Goal: Task Accomplishment & Management: Manage account settings

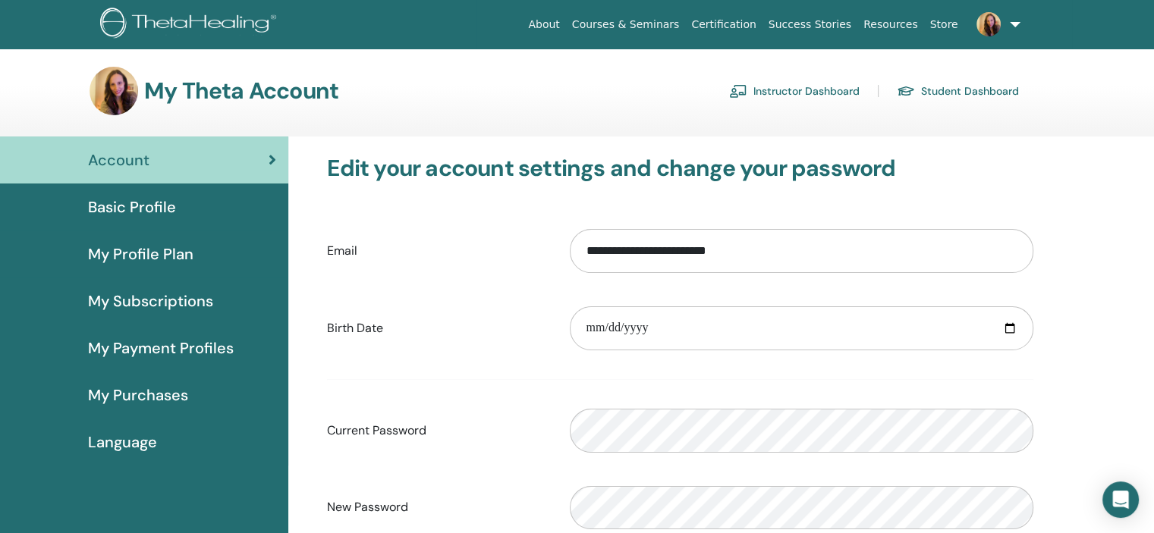
click at [815, 93] on link "Instructor Dashboard" at bounding box center [794, 91] width 130 height 24
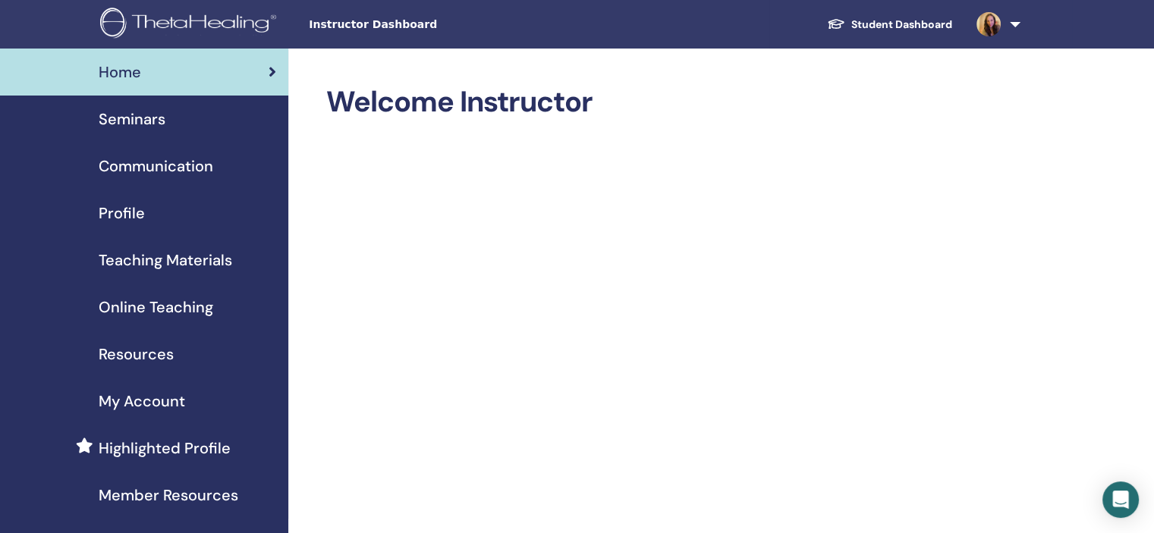
click at [147, 119] on span "Seminars" at bounding box center [132, 119] width 67 height 23
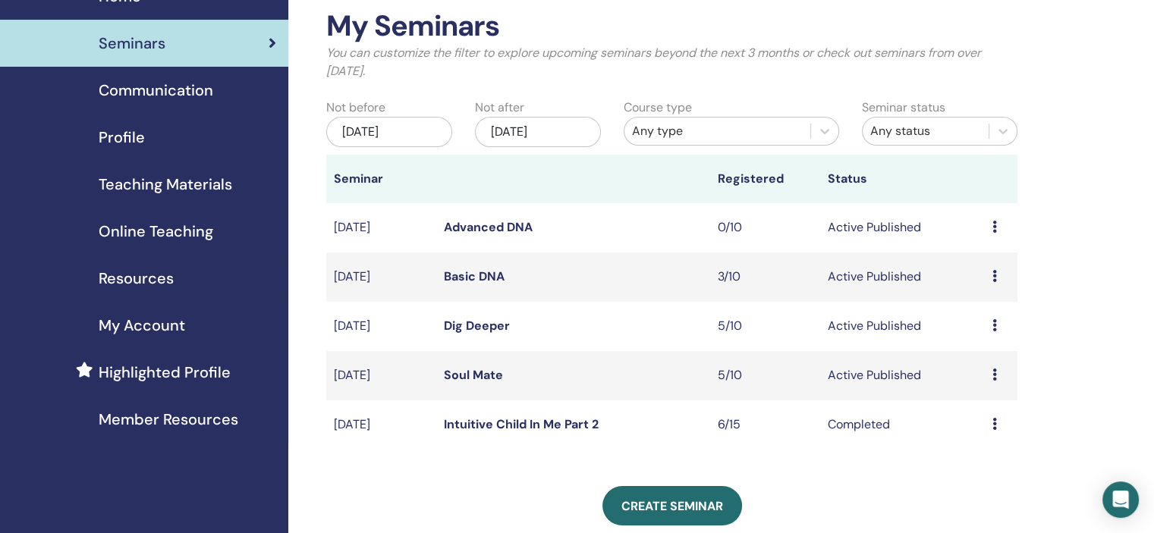
scroll to position [152, 0]
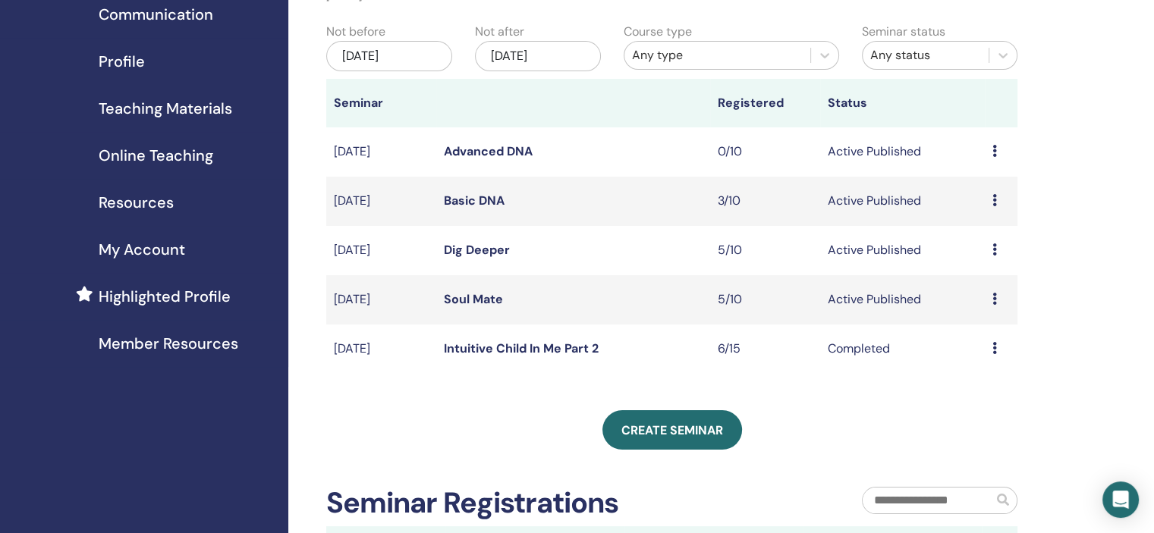
click at [994, 297] on icon at bounding box center [994, 299] width 5 height 12
click at [983, 353] on link "Attendees" at bounding box center [983, 355] width 58 height 16
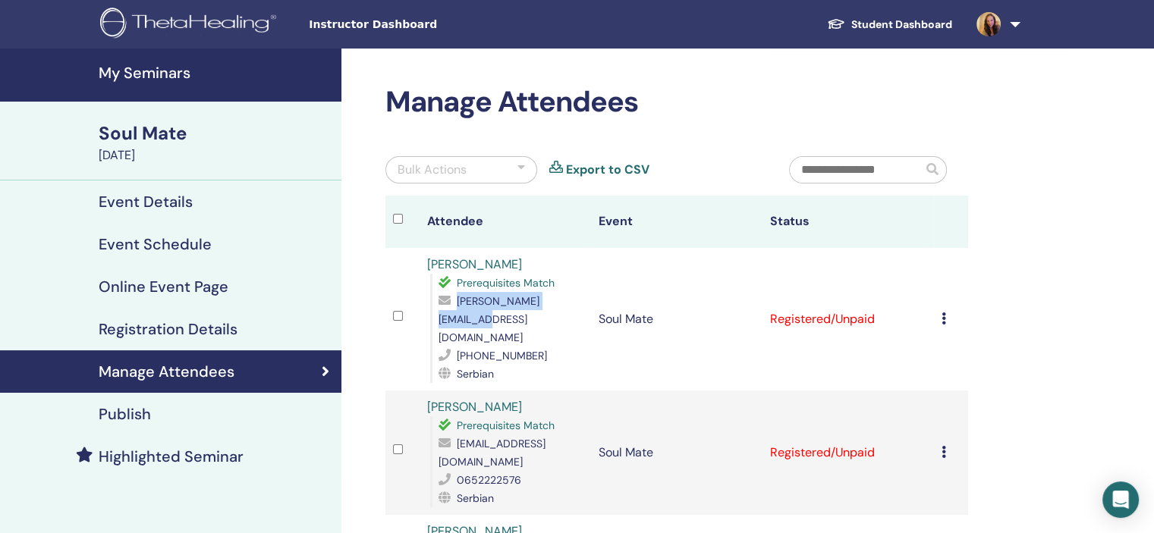
drag, startPoint x: 457, startPoint y: 300, endPoint x: 573, endPoint y: 293, distance: 116.3
click at [573, 293] on div "[PERSON_NAME][EMAIL_ADDRESS][DOMAIN_NAME]" at bounding box center [510, 319] width 145 height 55
copy span "[PERSON_NAME][EMAIL_ADDRESS][DOMAIN_NAME]"
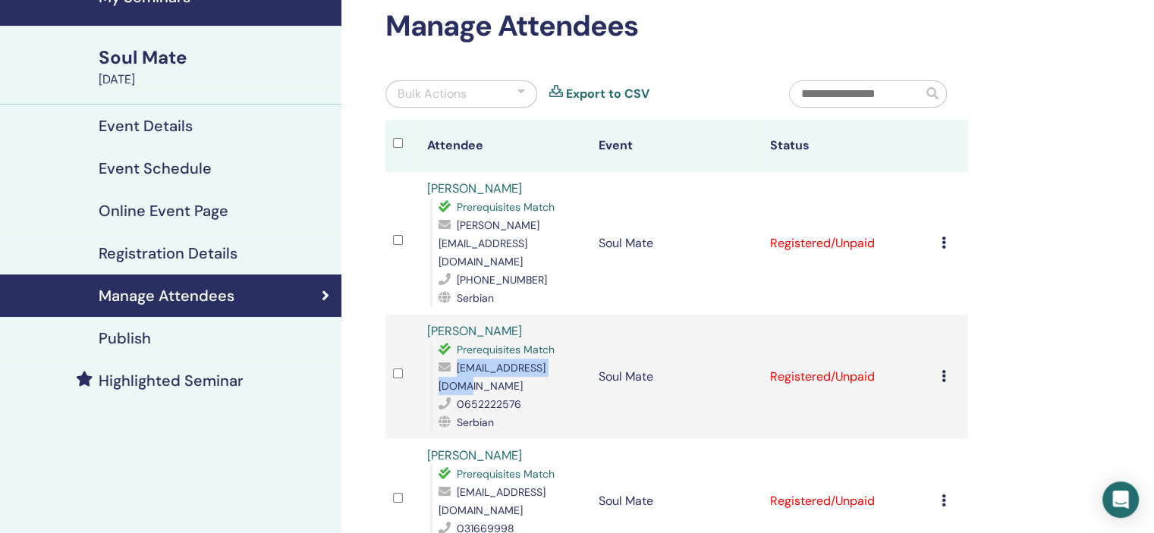
drag, startPoint x: 457, startPoint y: 334, endPoint x: 574, endPoint y: 327, distance: 117.8
click at [545, 361] on span "suma.cacak@gmail.com" at bounding box center [491, 377] width 107 height 32
copy span "suma.cacak@gmail.com"
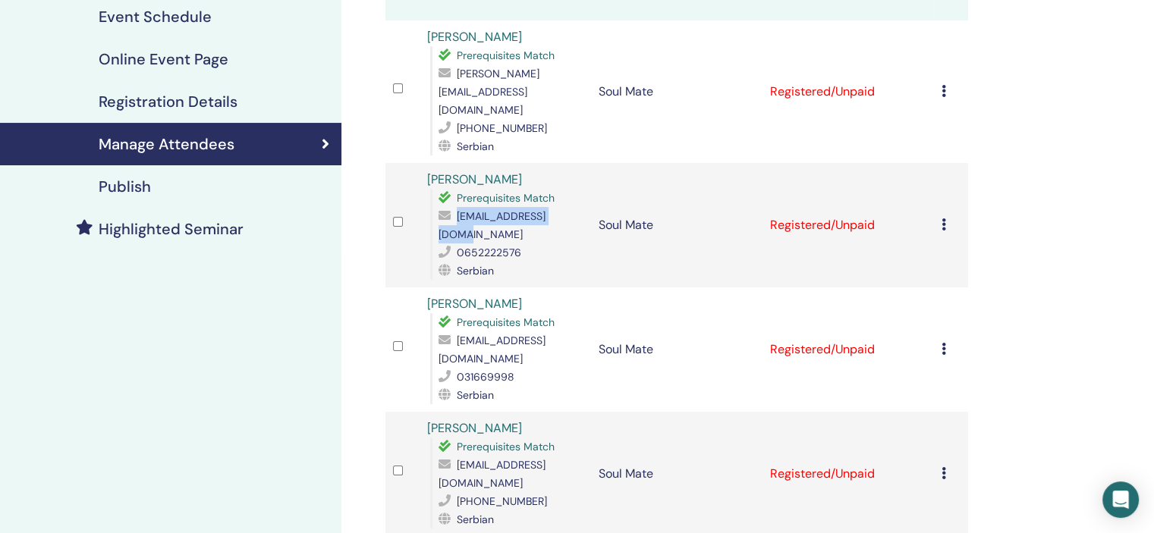
scroll to position [303, 0]
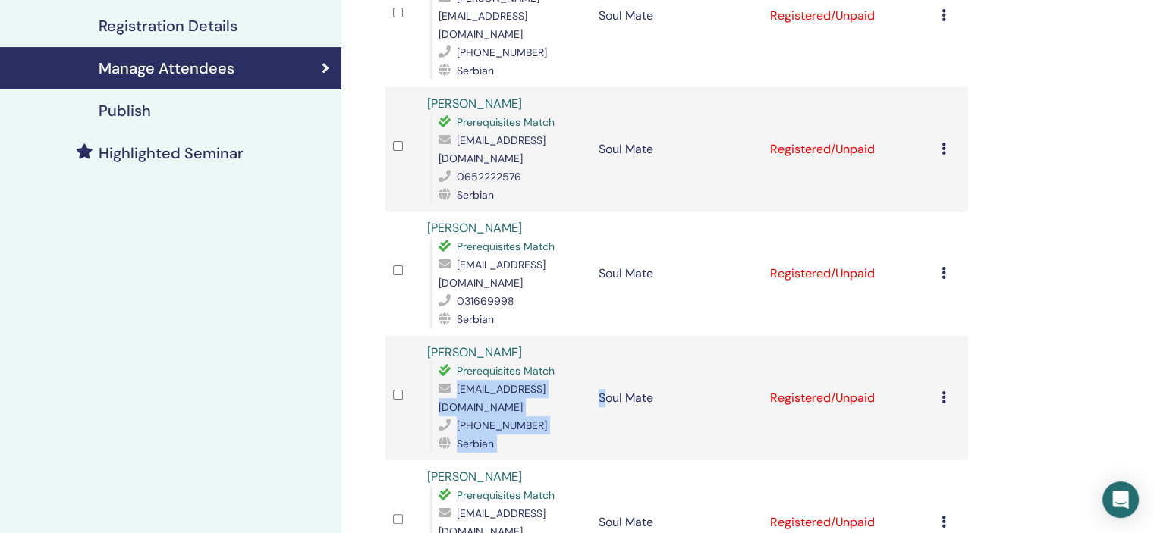
drag, startPoint x: 438, startPoint y: 334, endPoint x: 602, endPoint y: 340, distance: 164.7
click at [602, 340] on tr "Aleksandra Kokotović Prerequisites Match kokotovicaleksandra7@gmail.com +381677…" at bounding box center [676, 398] width 582 height 124
click at [444, 382] on span "kokotovicaleksandra7@gmail.com" at bounding box center [491, 398] width 107 height 32
drag, startPoint x: 438, startPoint y: 334, endPoint x: 600, endPoint y: 338, distance: 161.6
click at [545, 382] on span "kokotovicaleksandra7@gmail.com" at bounding box center [491, 398] width 107 height 32
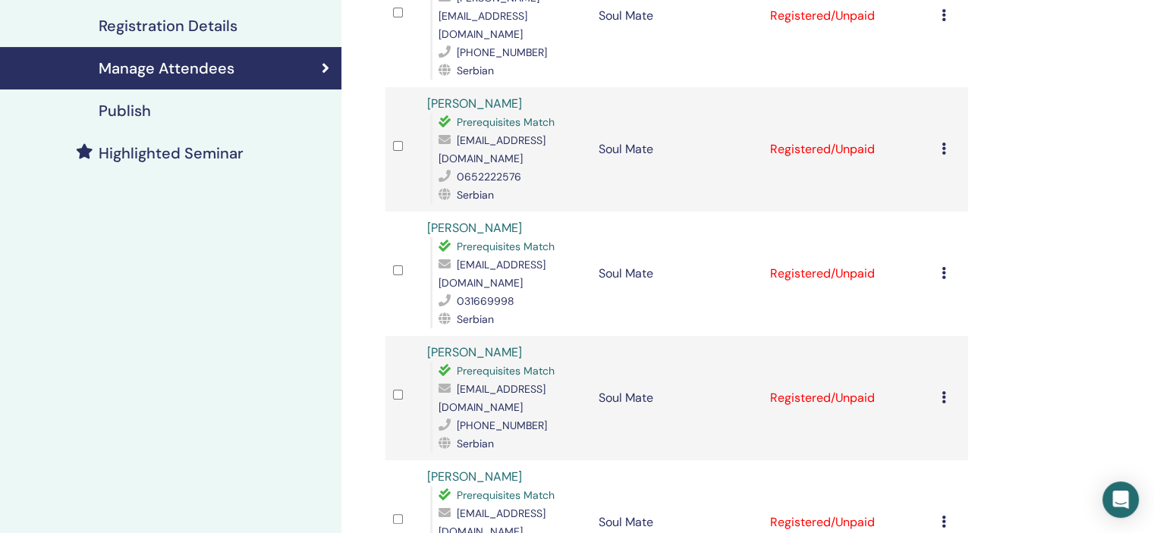
copy span "kokotovicaleksandra7@gmail.com"
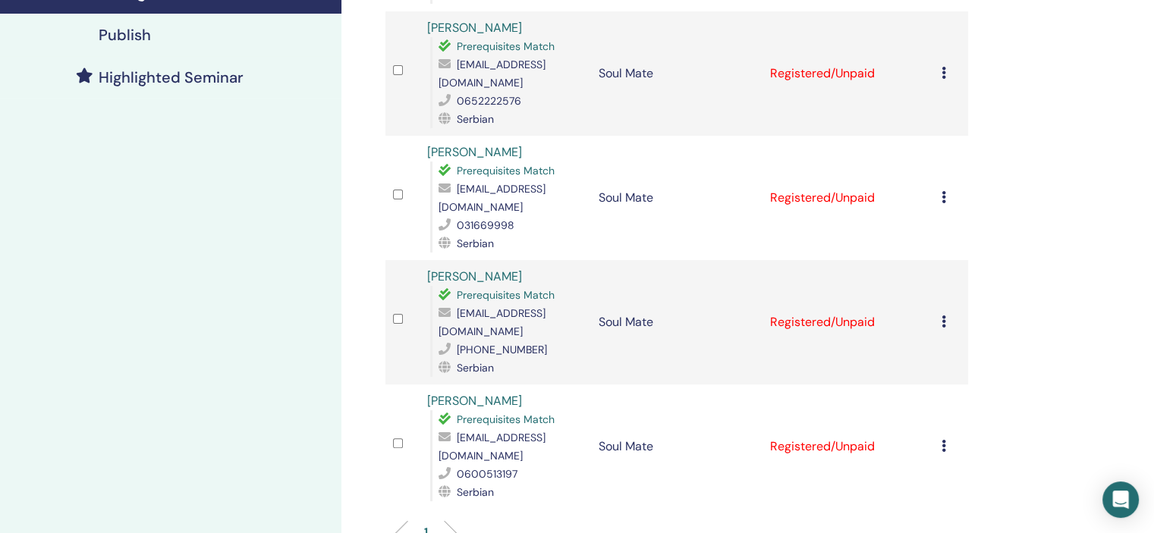
scroll to position [455, 0]
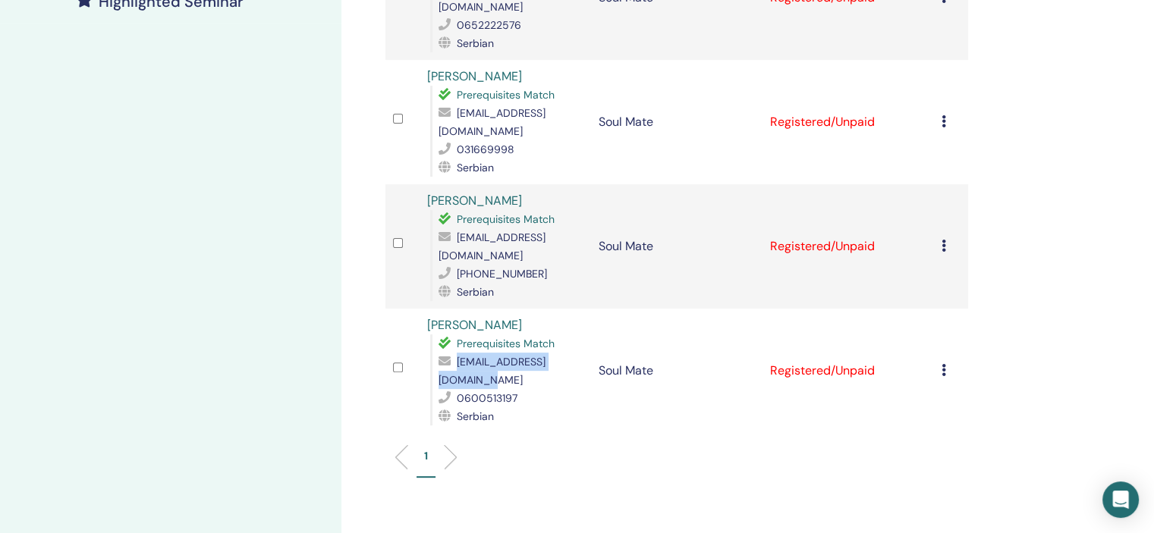
drag, startPoint x: 437, startPoint y: 307, endPoint x: 566, endPoint y: 309, distance: 129.0
click at [566, 334] on div "Prerequisites Match bacevic.jelena@gmail.com 0600513197 Serbian" at bounding box center [506, 379] width 153 height 91
copy span "bacevic.jelena@gmail.com"
